Goal: Check status: Check status

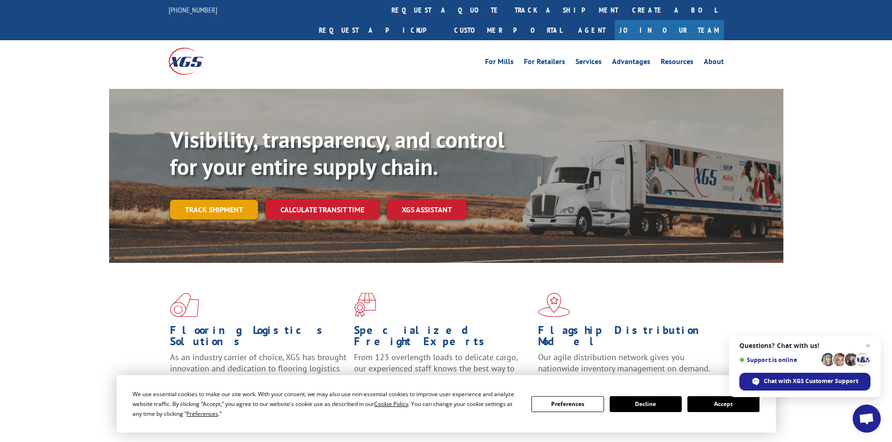
click at [212, 200] on link "Track shipment" at bounding box center [214, 210] width 88 height 20
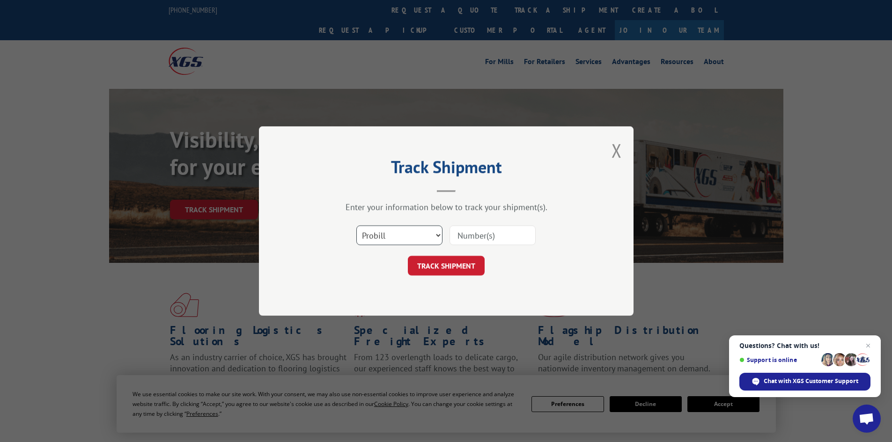
click at [387, 242] on select "Select category... Probill BOL PO" at bounding box center [399, 236] width 86 height 20
select select "bol"
click at [356, 226] on select "Select category... Probill BOL PO" at bounding box center [399, 236] width 86 height 20
click at [470, 238] on input at bounding box center [492, 236] width 86 height 20
paste input "6021933"
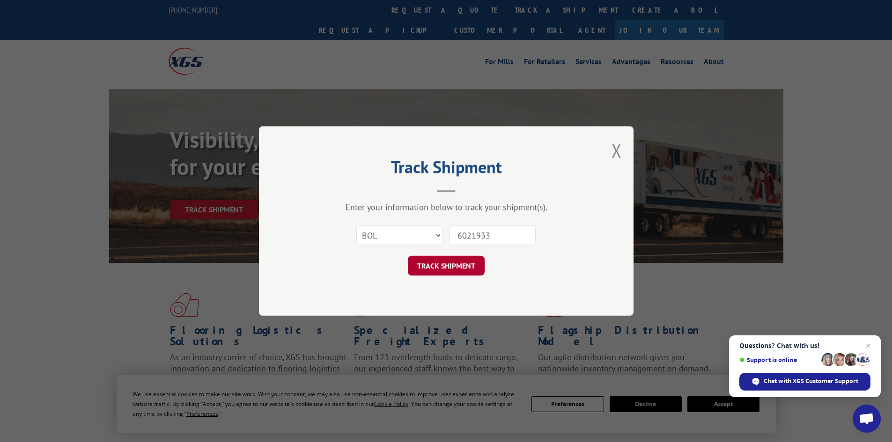
type input "6021933"
click at [463, 266] on button "TRACK SHIPMENT" at bounding box center [446, 266] width 77 height 20
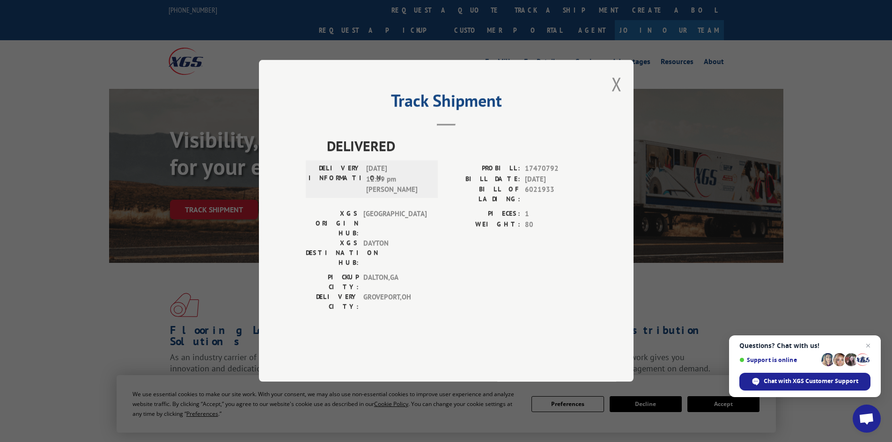
drag, startPoint x: 259, startPoint y: 87, endPoint x: 261, endPoint y: 103, distance: 16.5
click at [261, 103] on div "Track Shipment DELIVERED DELIVERY INFORMATION: [DATE] 12:59 pm [PERSON_NAME] PR…" at bounding box center [446, 221] width 892 height 442
